Goal: Task Accomplishment & Management: Manage account settings

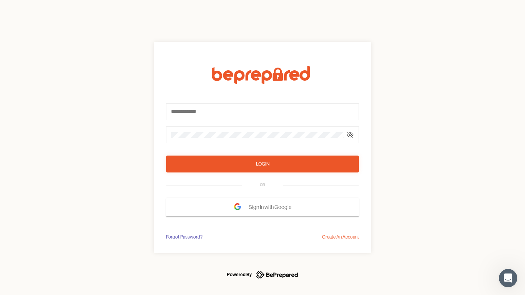
click at [263, 148] on form "Login OR Sign In with Google" at bounding box center [262, 141] width 193 height 151
click at [350, 135] on icon at bounding box center [350, 135] width 6 height 6
click at [263, 164] on div "Login" at bounding box center [262, 164] width 13 height 8
click at [263, 207] on span "Sign In with Google" at bounding box center [272, 207] width 47 height 14
click at [184, 237] on div "Forgot Password?" at bounding box center [184, 237] width 37 height 8
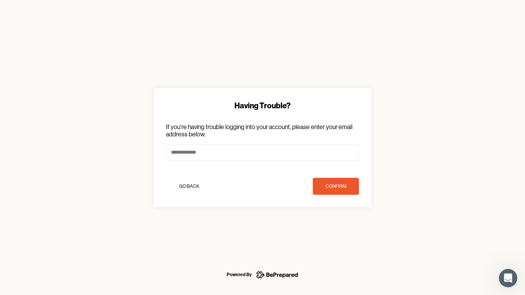
click at [341, 237] on div "Having Trouble? If you're having trouble logging into your account, please ente…" at bounding box center [262, 147] width 525 height 295
click at [508, 278] on icon "Open Intercom Messenger" at bounding box center [508, 278] width 13 height 13
